Goal: Transaction & Acquisition: Purchase product/service

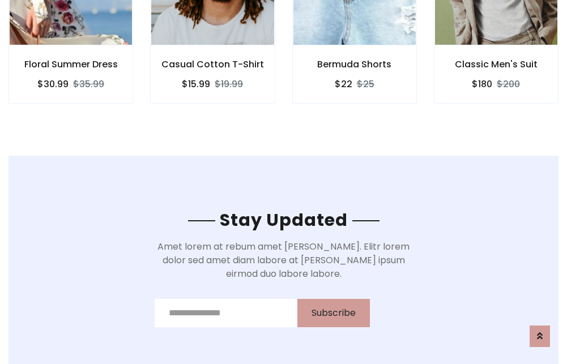
scroll to position [1707, 0]
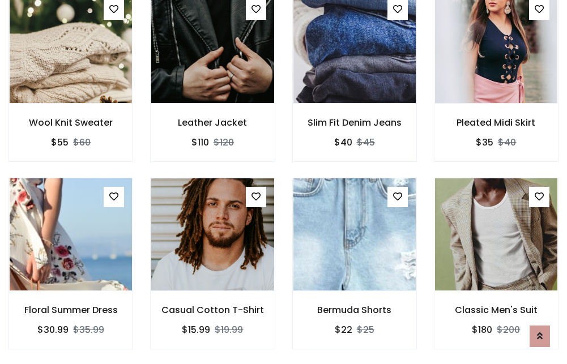
click at [284, 182] on div "Bermuda Shorts $22 $25" at bounding box center [355, 272] width 142 height 188
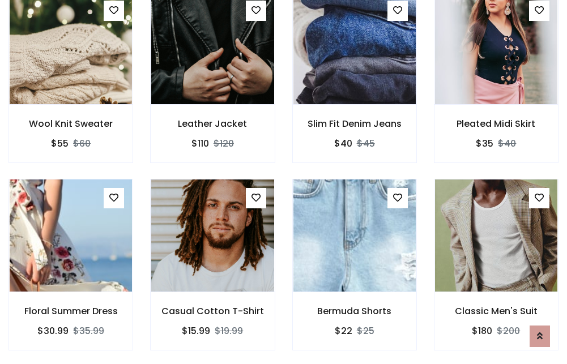
click at [284, 182] on div "Bermuda Shorts $22 $25" at bounding box center [355, 273] width 142 height 188
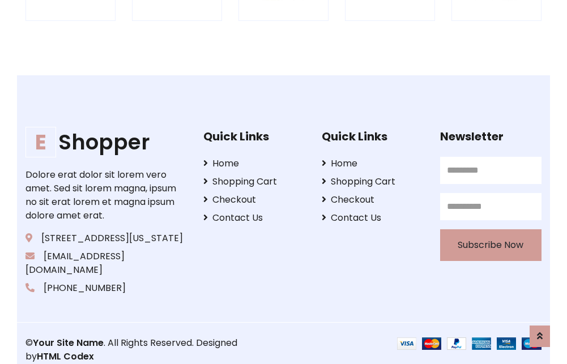
scroll to position [2158, 0]
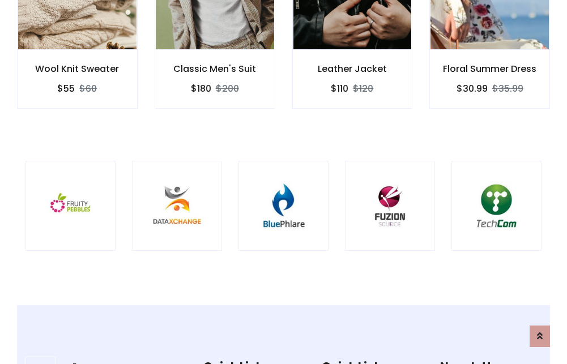
click at [283, 182] on img at bounding box center [284, 206] width 62 height 62
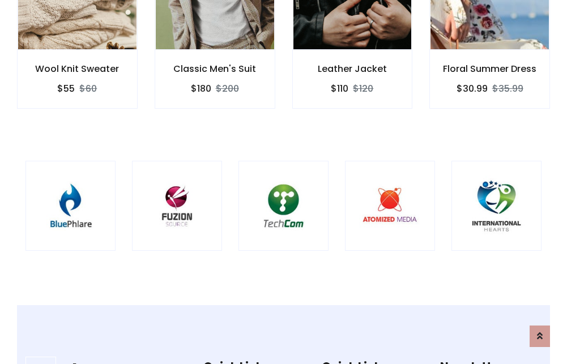
click at [283, 182] on img at bounding box center [284, 206] width 62 height 62
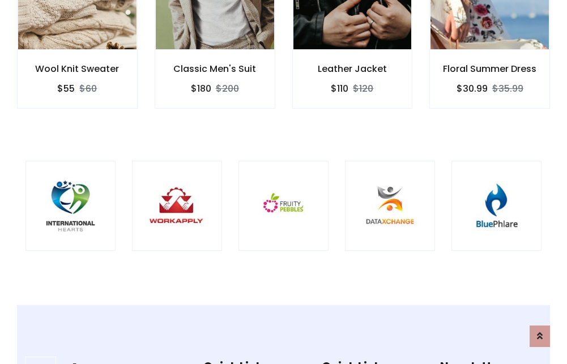
click at [283, 182] on img at bounding box center [284, 206] width 62 height 62
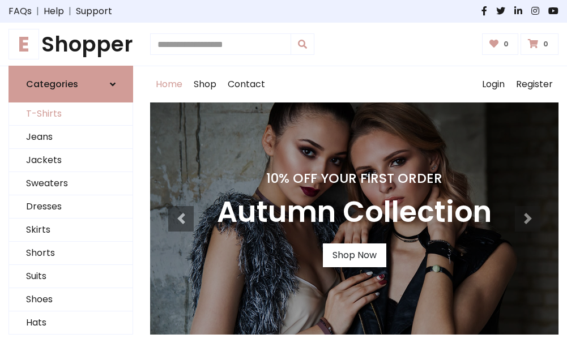
click at [71, 114] on link "T-Shirts" at bounding box center [71, 114] width 124 height 23
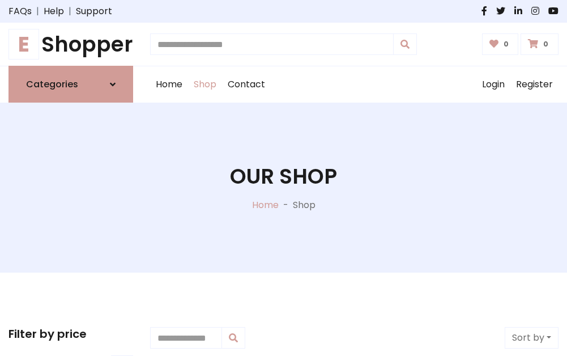
scroll to position [455, 0]
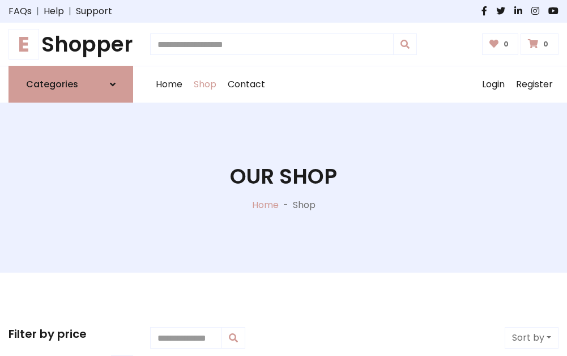
click at [71, 44] on h1 "E Shopper" at bounding box center [71, 44] width 125 height 25
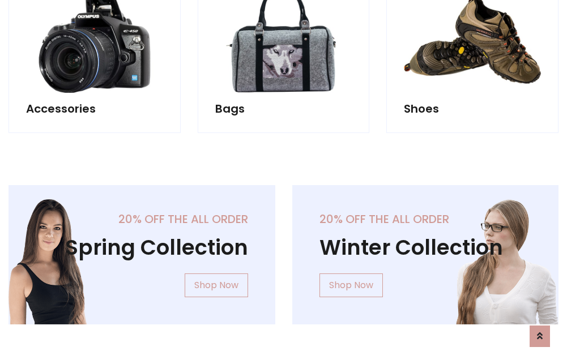
scroll to position [1101, 0]
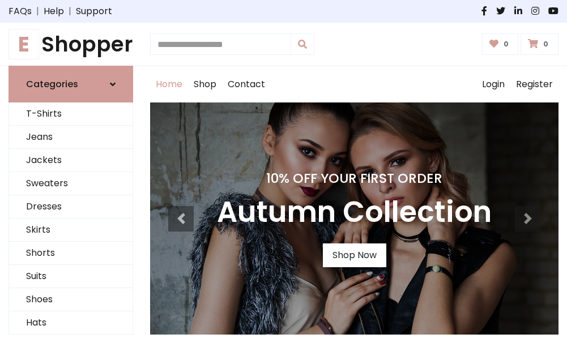
scroll to position [372, 0]
